Goal: Navigation & Orientation: Find specific page/section

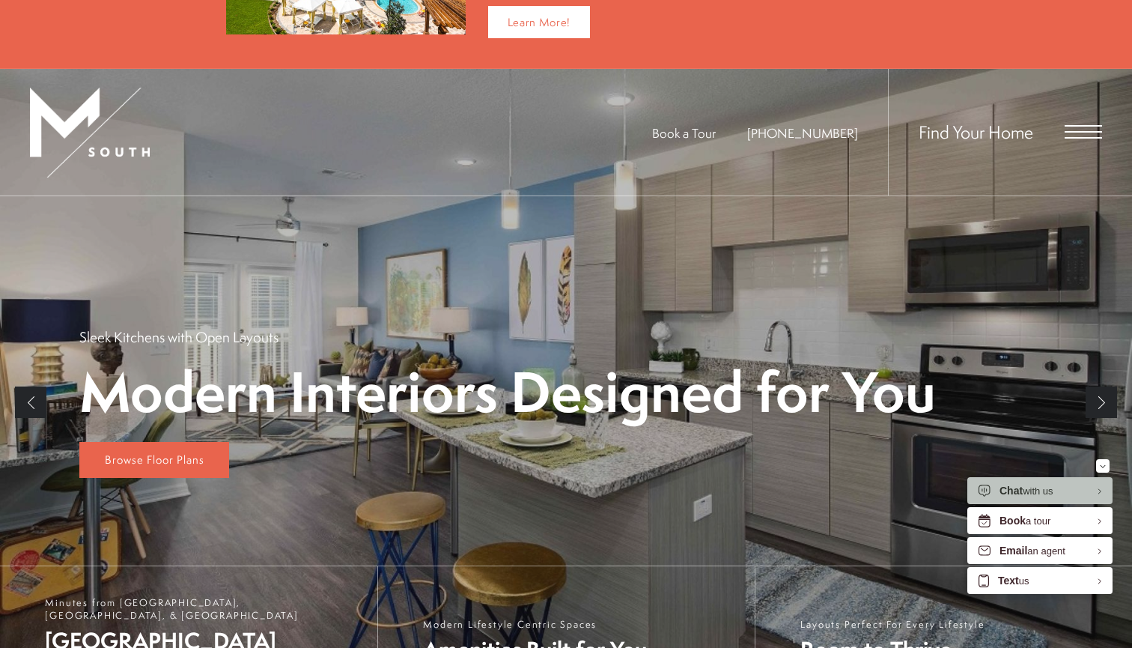
scroll to position [163, 0]
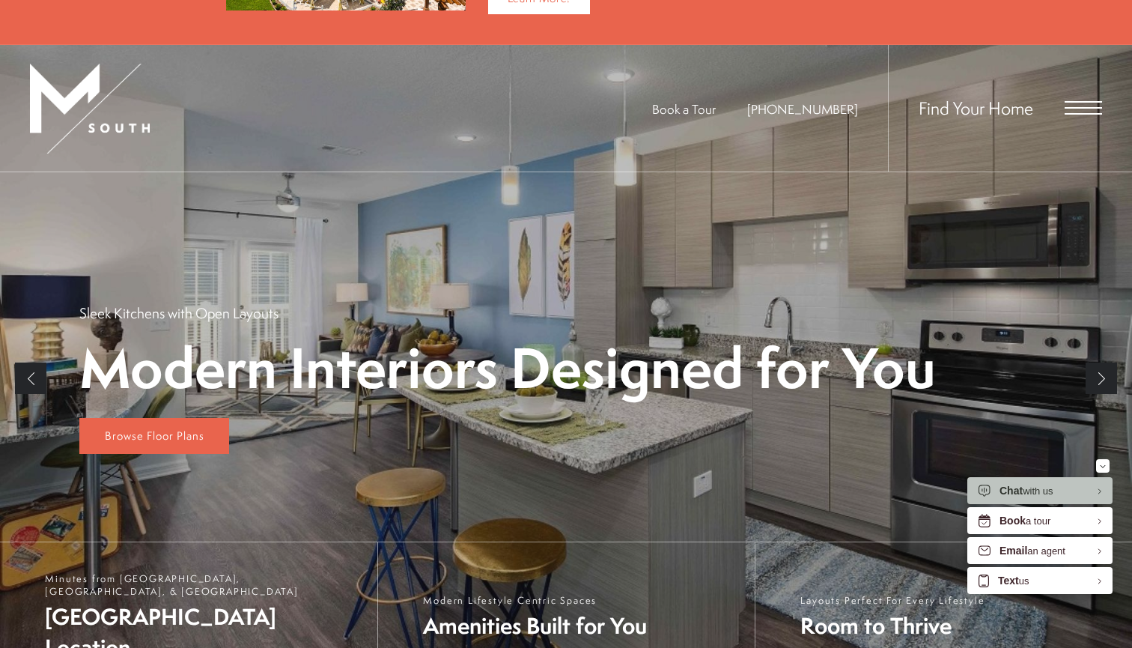
click at [38, 369] on link "Previous" at bounding box center [30, 377] width 31 height 31
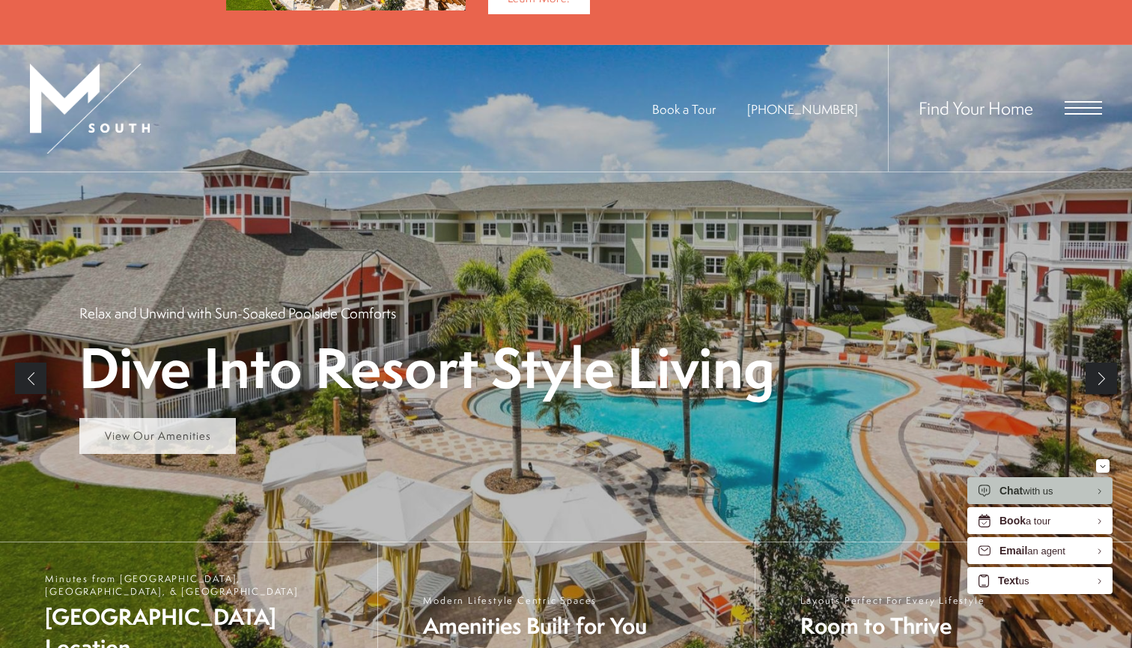
click at [143, 421] on link "View Our Amenities" at bounding box center [157, 436] width 156 height 36
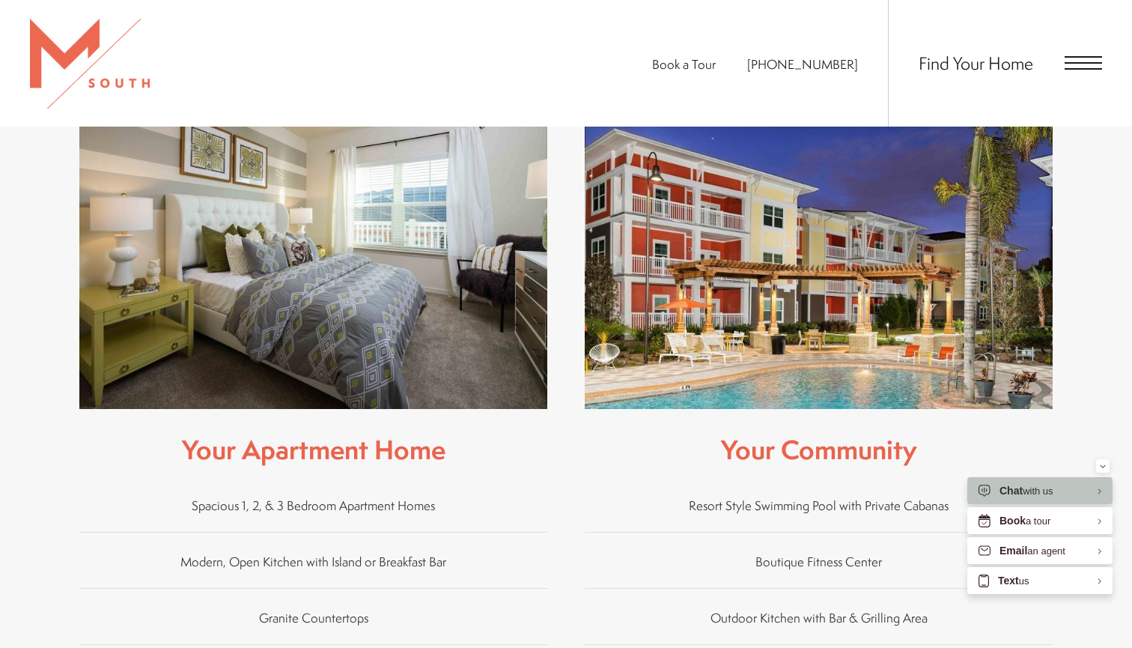
scroll to position [587, 0]
click at [356, 496] on span "Spacious 1, 2, & 3 Bedroom Apartment Homes" at bounding box center [313, 504] width 243 height 17
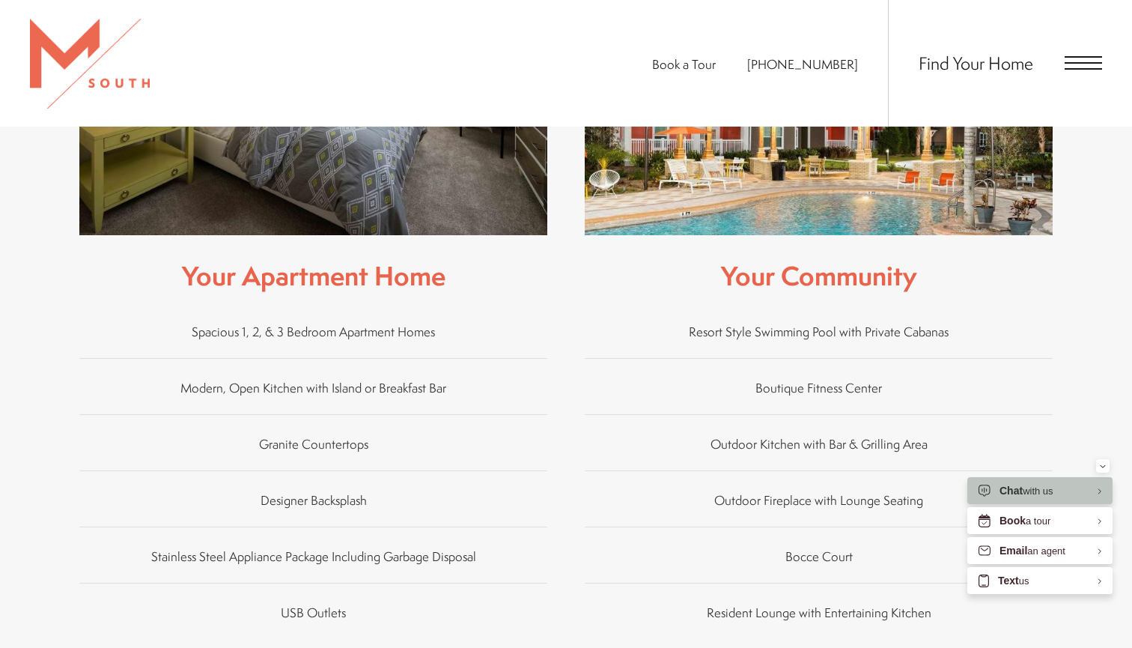
scroll to position [759, 0]
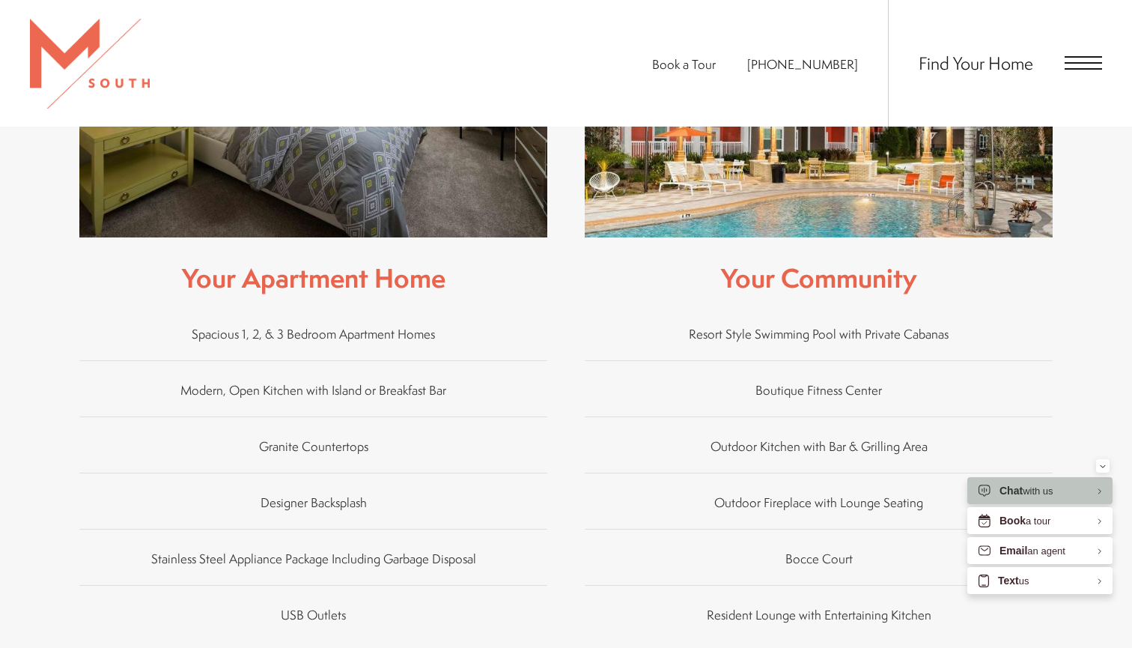
click at [299, 324] on span "Spacious 1, 2, & 3 Bedroom Apartment Homes" at bounding box center [313, 332] width 243 height 17
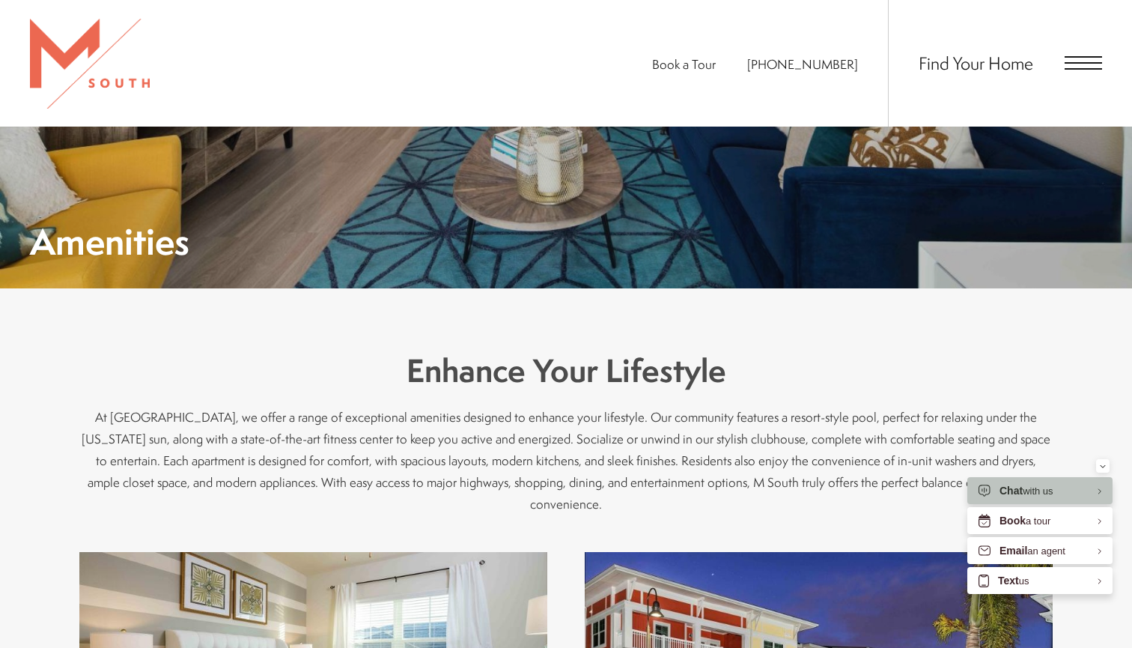
scroll to position [156, 0]
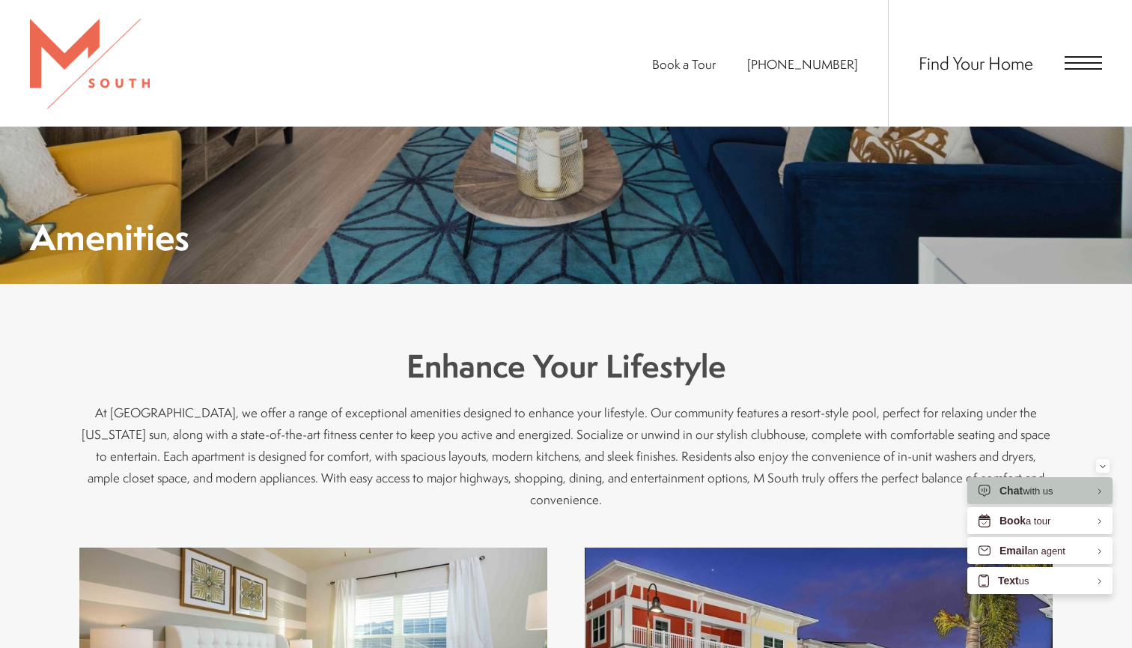
click at [1072, 61] on span "Open Menu" at bounding box center [1082, 62] width 37 height 13
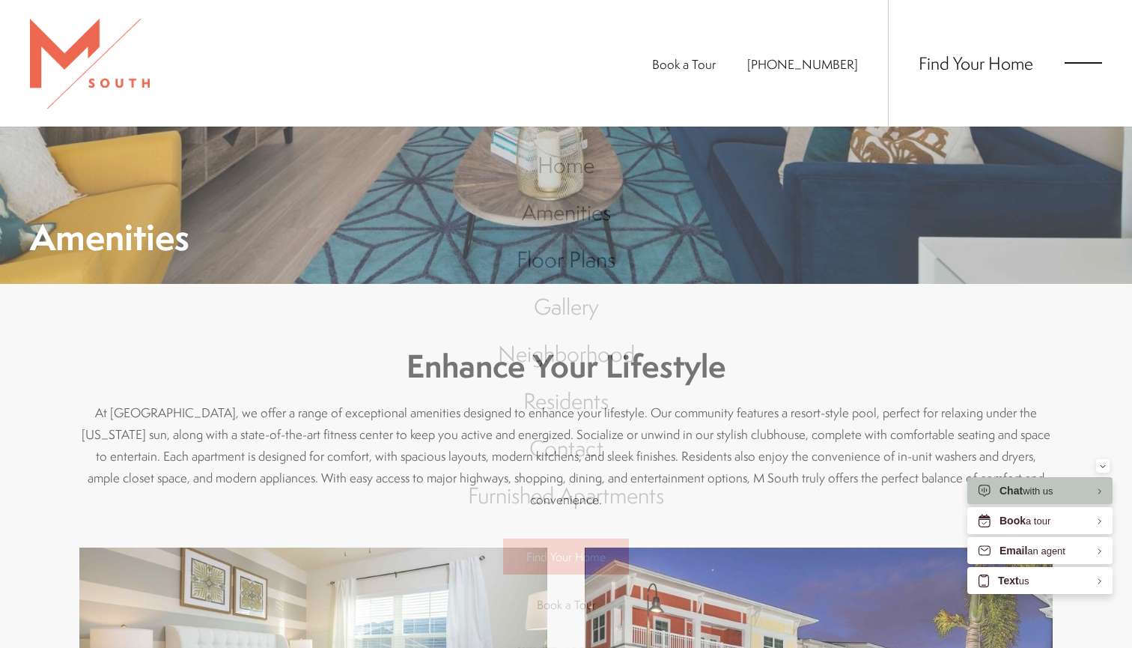
scroll to position [0, 0]
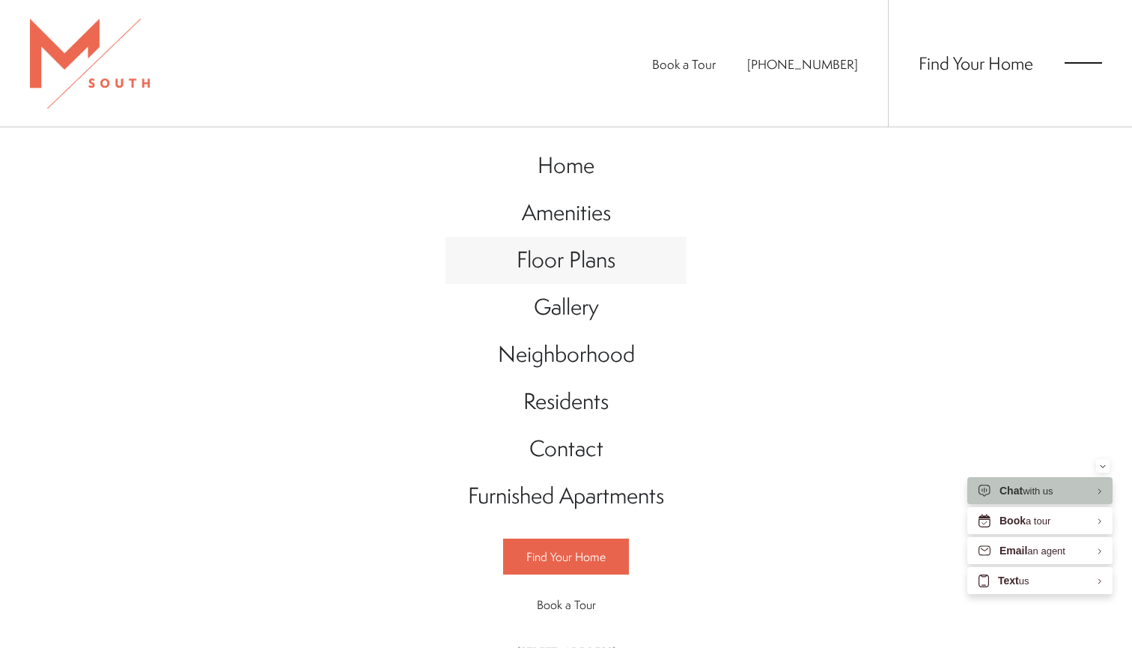
click at [579, 260] on span "Floor Plans" at bounding box center [566, 259] width 99 height 31
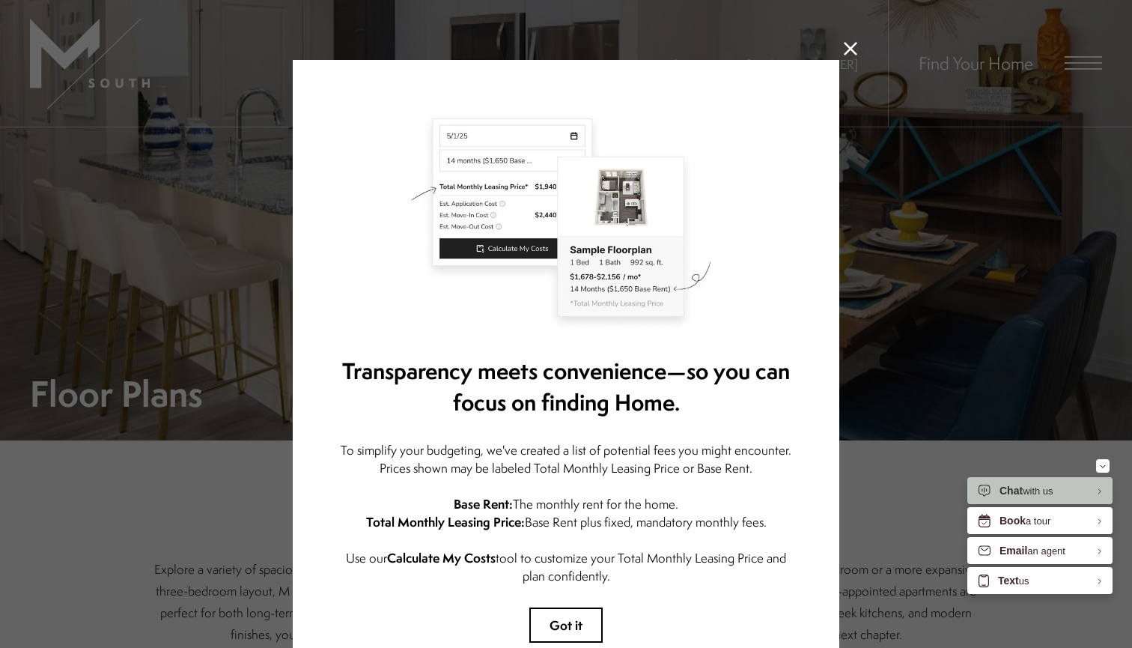
click at [850, 52] on icon at bounding box center [850, 48] width 13 height 13
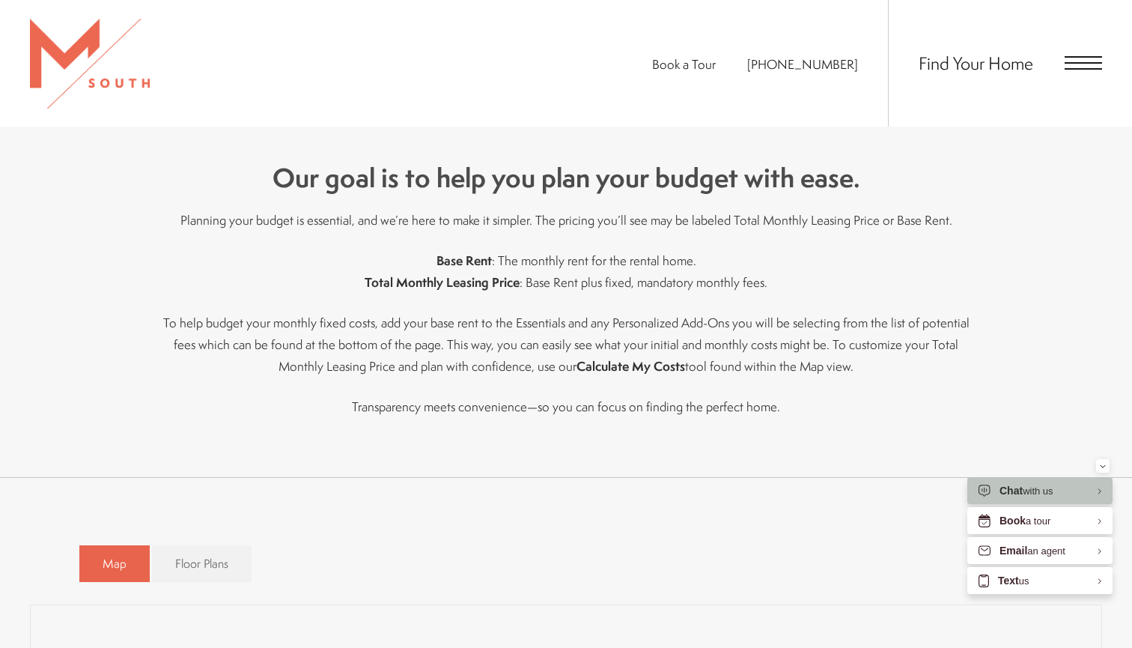
scroll to position [860, 0]
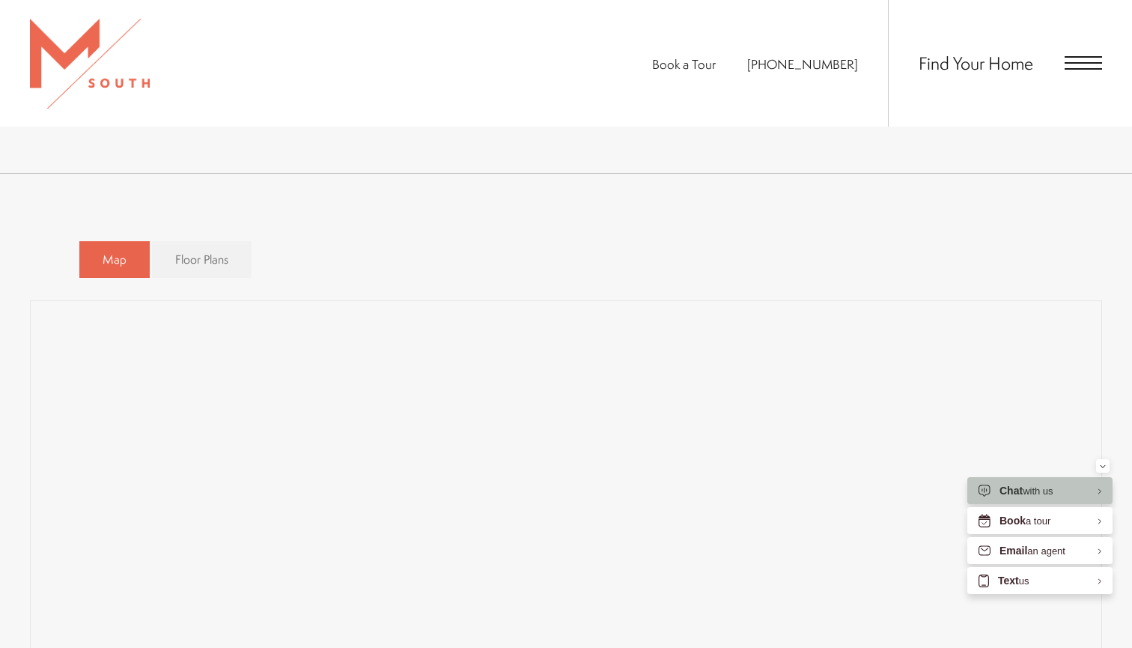
click at [513, 278] on div "Map Floor Plans Bedrooms 1 Bedroom 2 Bedroom 3 Bedroom" at bounding box center [565, 260] width 973 height 52
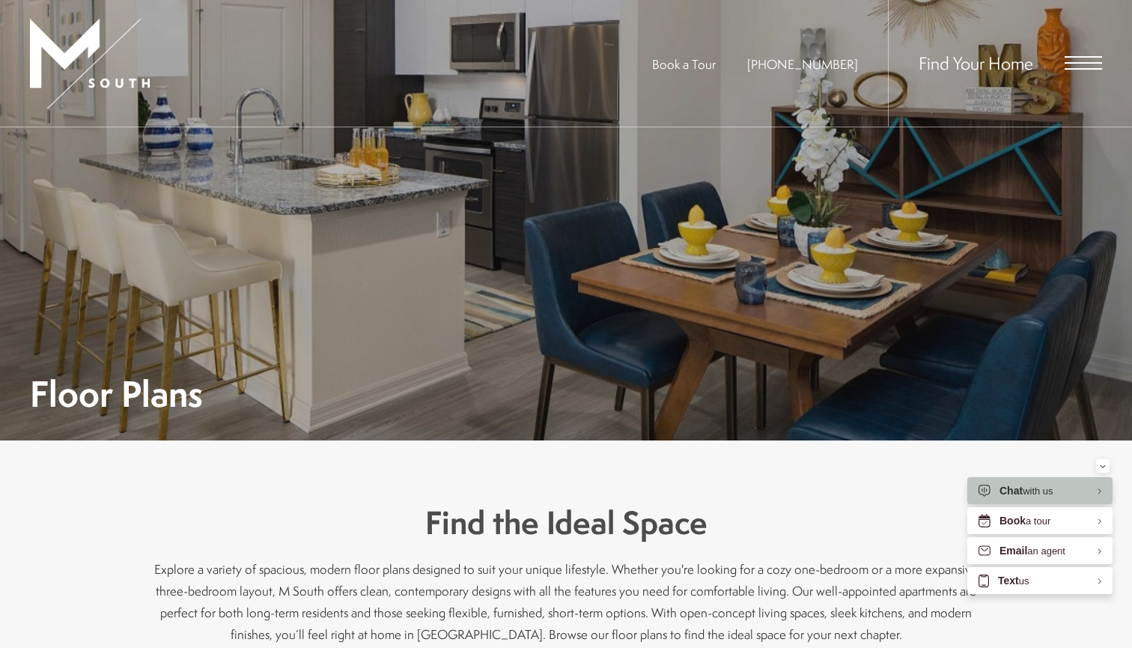
scroll to position [0, 0]
click at [1088, 62] on span "Open Menu" at bounding box center [1082, 62] width 37 height 13
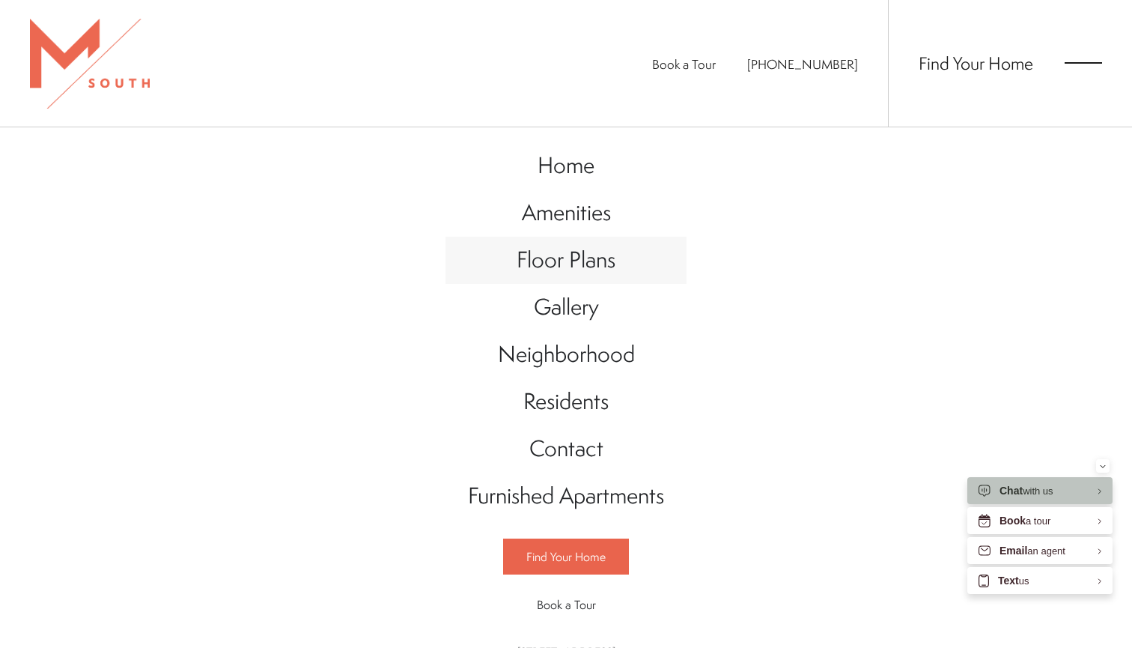
click at [579, 263] on span "Floor Plans" at bounding box center [566, 259] width 99 height 31
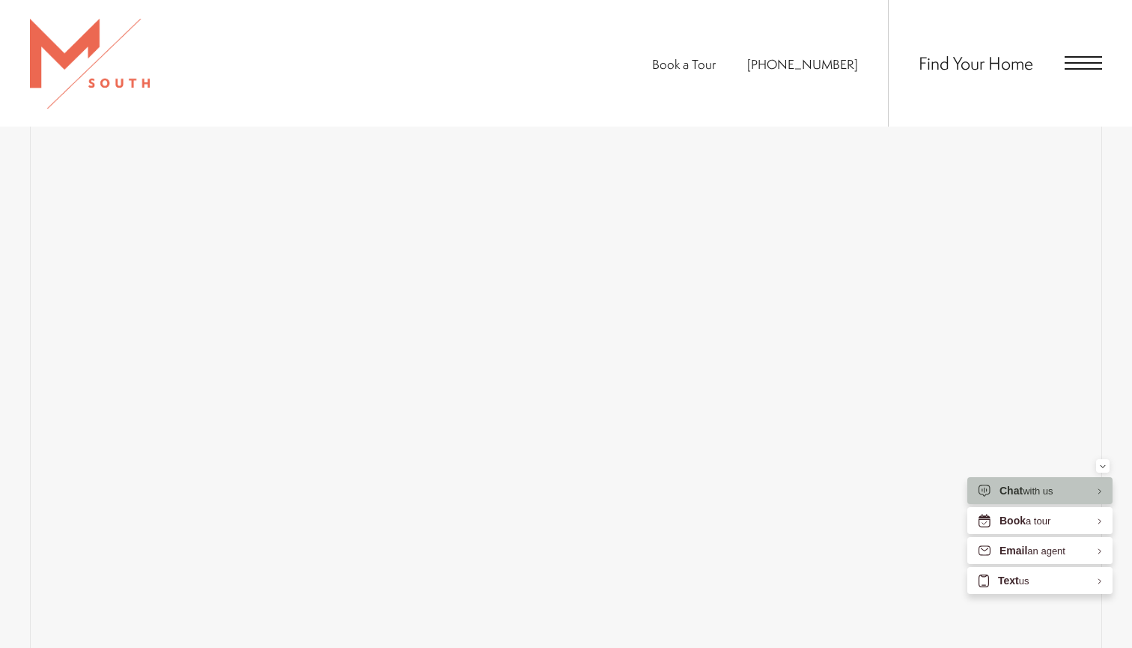
scroll to position [1064, 0]
